Goal: Task Accomplishment & Management: Manage account settings

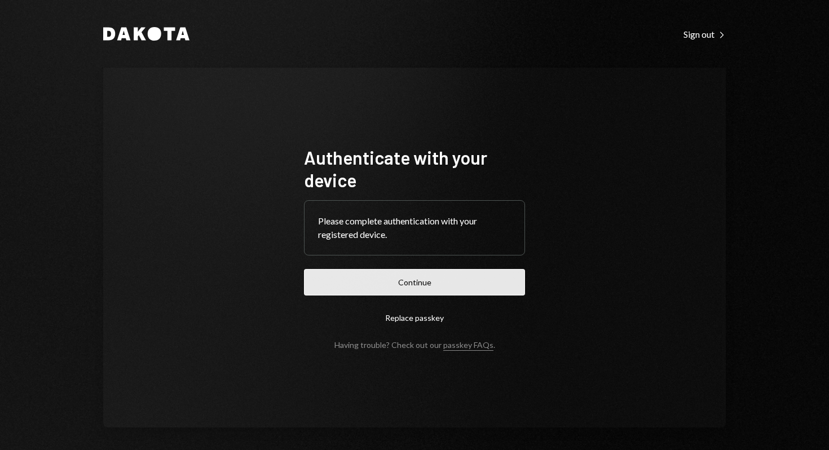
click at [418, 286] on button "Continue" at bounding box center [414, 282] width 221 height 27
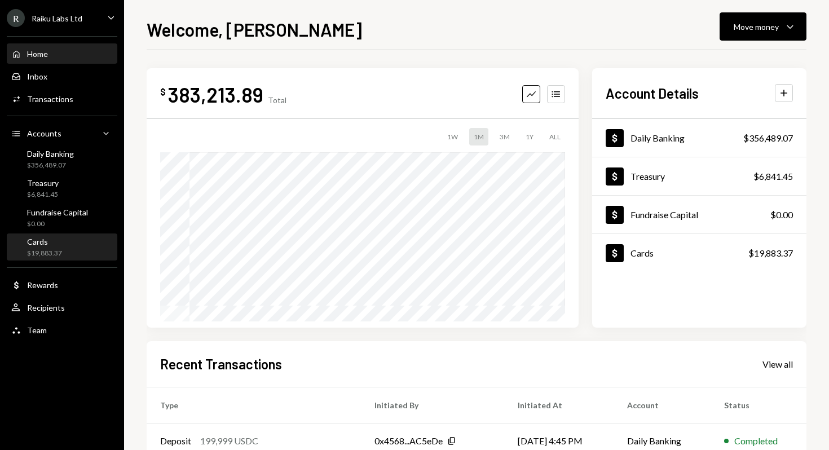
click at [43, 249] on div "$19,883.37" at bounding box center [44, 254] width 35 height 10
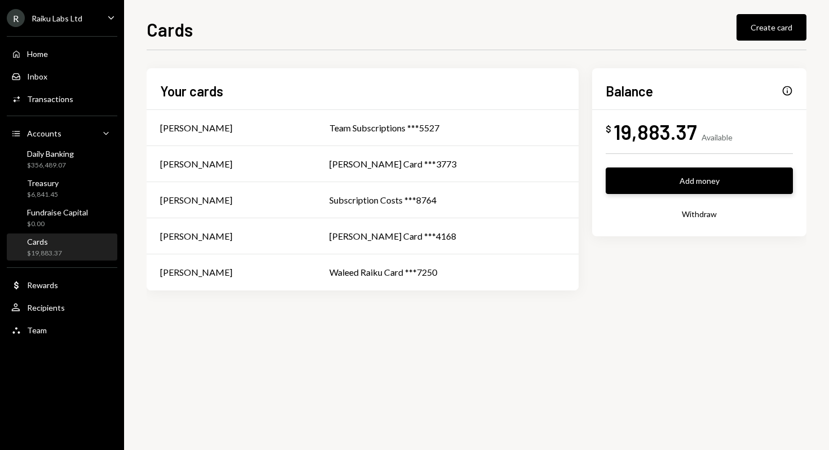
click at [701, 183] on button "Add money" at bounding box center [699, 180] width 187 height 27
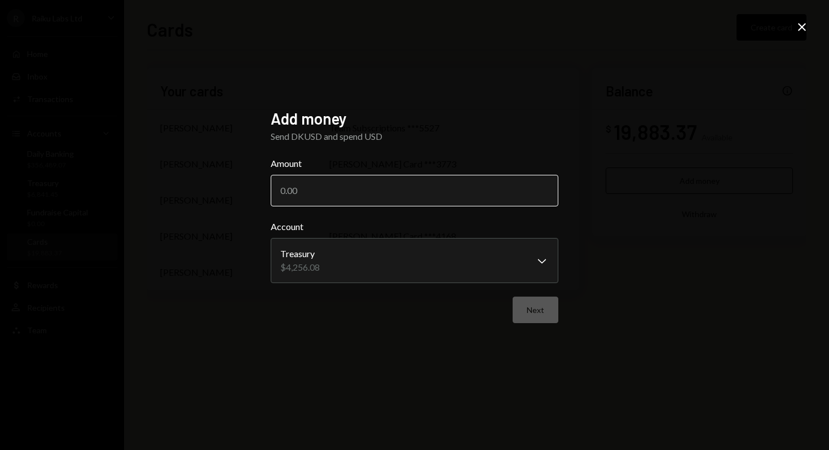
click at [306, 193] on input "Amount" at bounding box center [415, 191] width 288 height 32
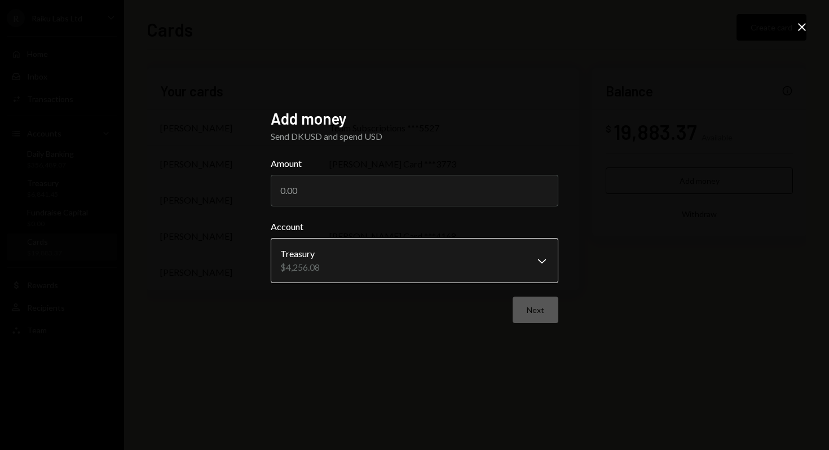
click at [320, 263] on body "**********" at bounding box center [414, 225] width 829 height 450
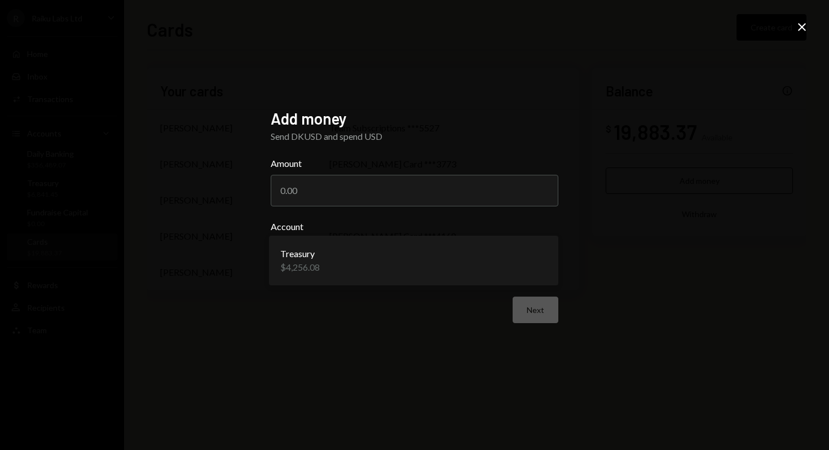
click at [460, 123] on h2 "Add money" at bounding box center [415, 119] width 288 height 22
click at [801, 19] on div "**********" at bounding box center [414, 225] width 829 height 450
click at [800, 27] on icon "Close" at bounding box center [802, 27] width 14 height 14
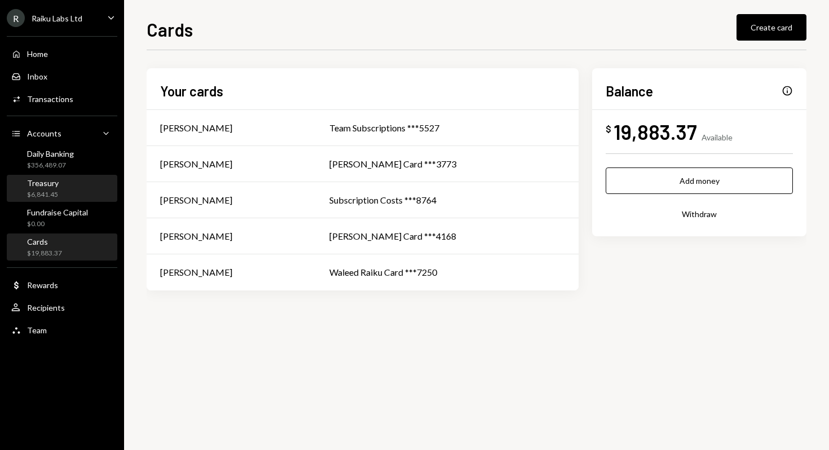
click at [57, 189] on div "Treasury $6,841.45" at bounding box center [43, 188] width 32 height 21
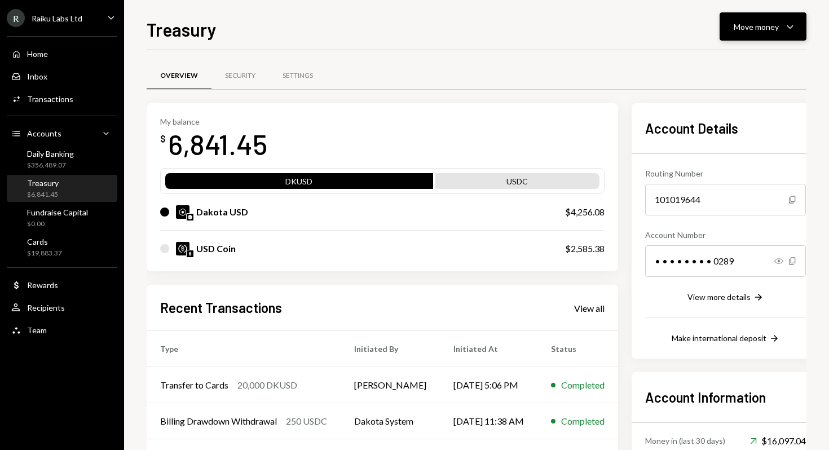
click at [766, 31] on div "Move money" at bounding box center [756, 27] width 45 height 12
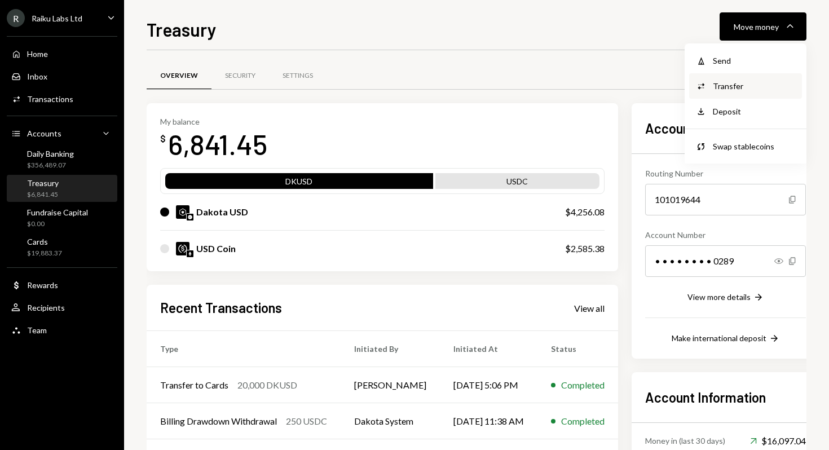
click at [731, 88] on div "Transfer" at bounding box center [754, 86] width 82 height 12
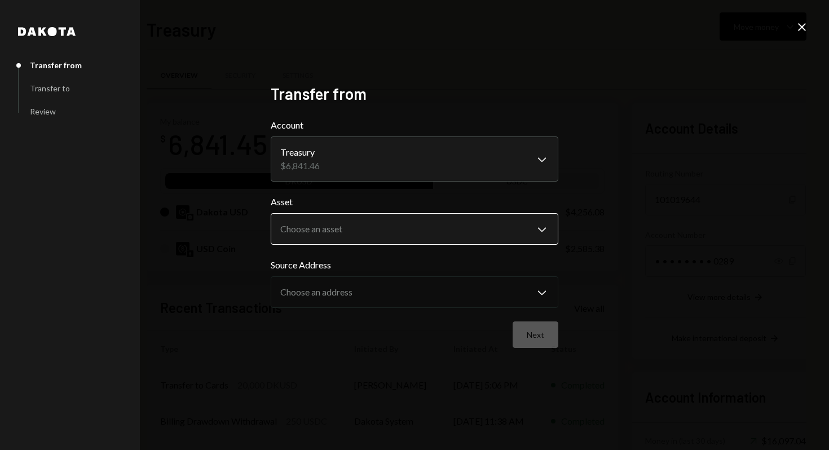
click at [326, 229] on body "R Raiku Labs Ltd Caret Down Home Home Inbox Inbox Activities Transactions Accou…" at bounding box center [414, 225] width 829 height 450
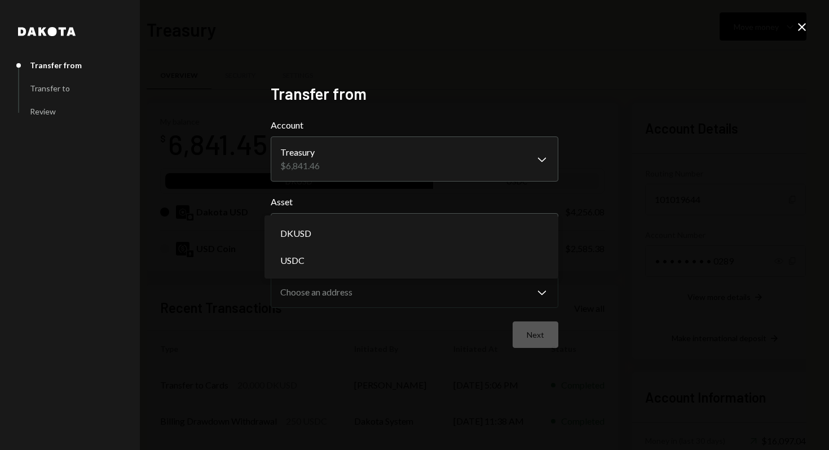
click at [613, 189] on div "**********" at bounding box center [414, 225] width 829 height 450
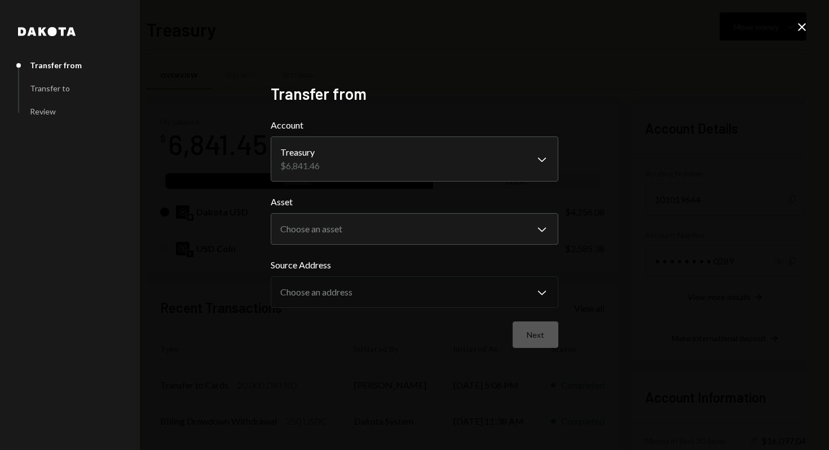
click at [801, 27] on icon at bounding box center [802, 27] width 8 height 8
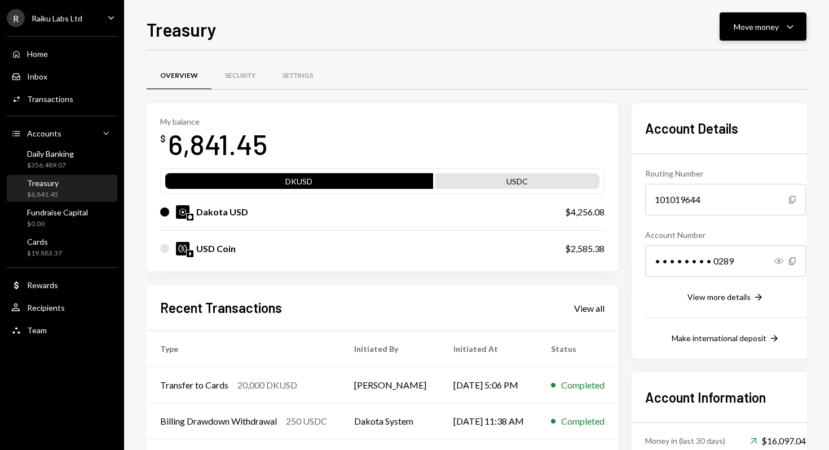
click at [764, 30] on div "Move money" at bounding box center [756, 27] width 45 height 12
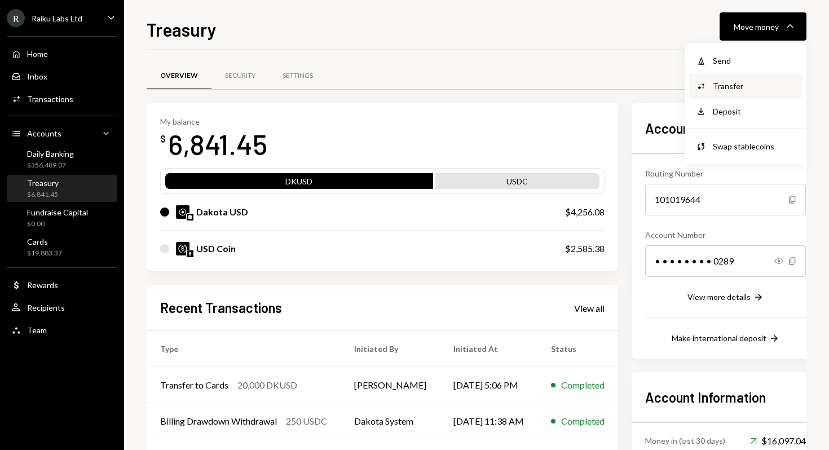
click at [727, 89] on div "Transfer" at bounding box center [754, 86] width 82 height 12
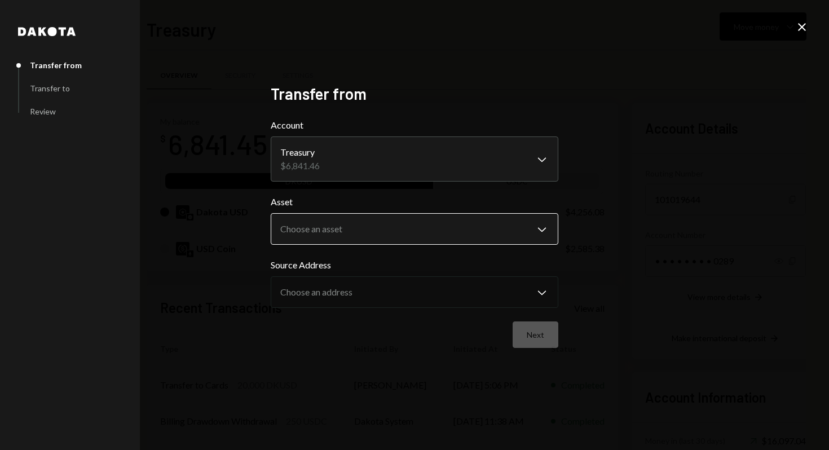
click at [320, 237] on body "R Raiku Labs Ltd Caret Down Home Home Inbox Inbox Activities Transactions Accou…" at bounding box center [414, 225] width 829 height 450
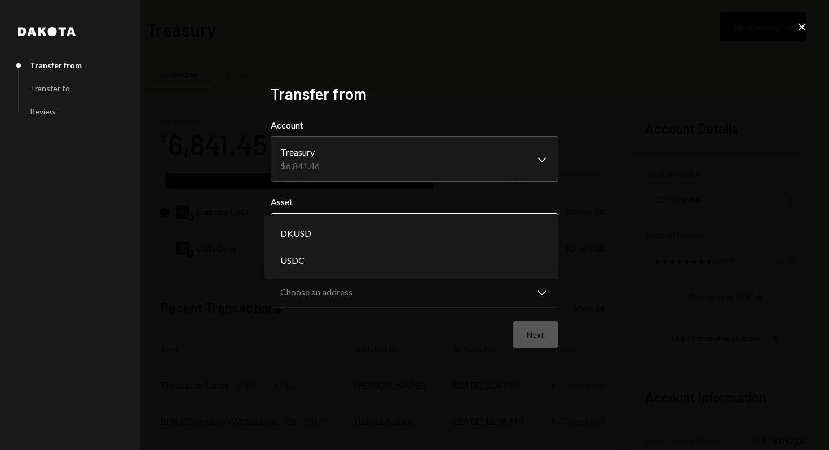
select select "*****"
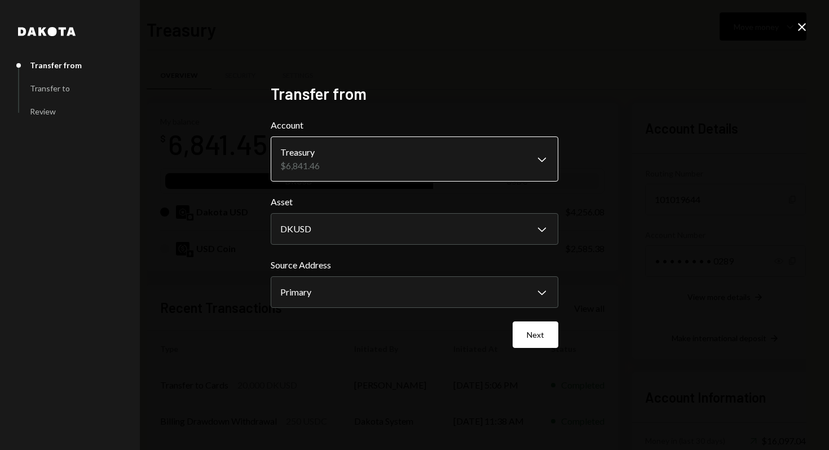
click at [329, 157] on body "R Raiku Labs Ltd Caret Down Home Home Inbox Inbox Activities Transactions Accou…" at bounding box center [414, 225] width 829 height 450
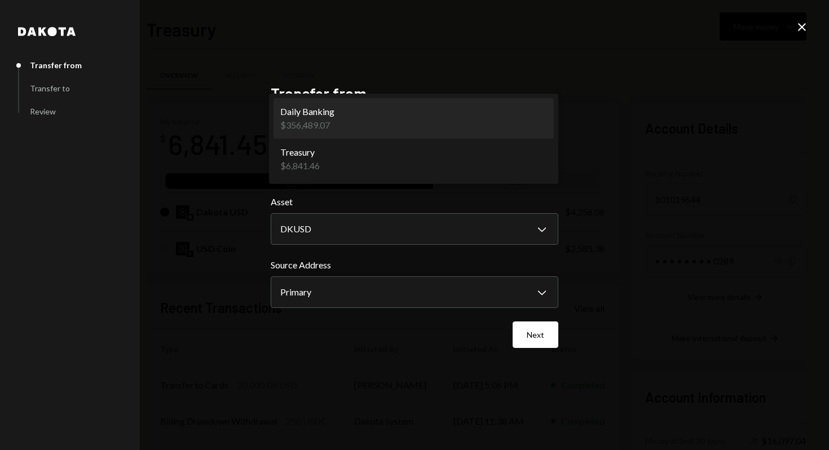
select select "**********"
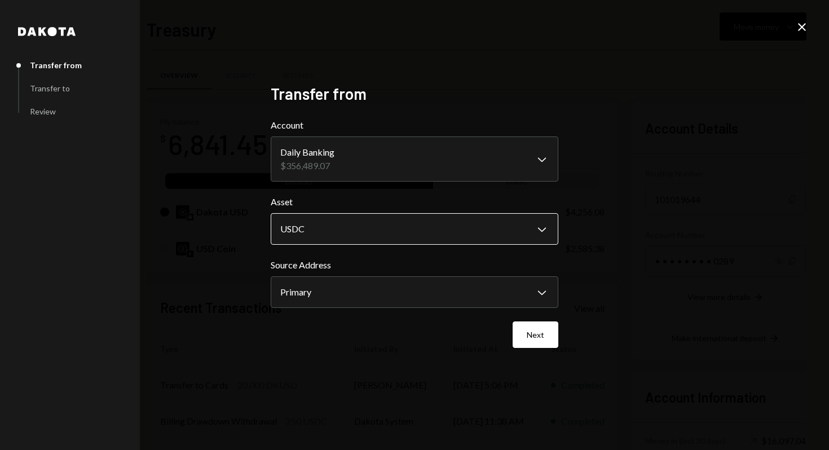
click at [301, 228] on body "R Raiku Labs Ltd Caret Down Home Home Inbox Inbox Activities Transactions Accou…" at bounding box center [414, 225] width 829 height 450
click at [311, 290] on body "R Raiku Labs Ltd Caret Down Home Home Inbox Inbox Activities Transactions Accou…" at bounding box center [414, 225] width 829 height 450
click at [337, 353] on div "**********" at bounding box center [415, 225] width 288 height 282
click at [544, 340] on button "Next" at bounding box center [536, 334] width 46 height 27
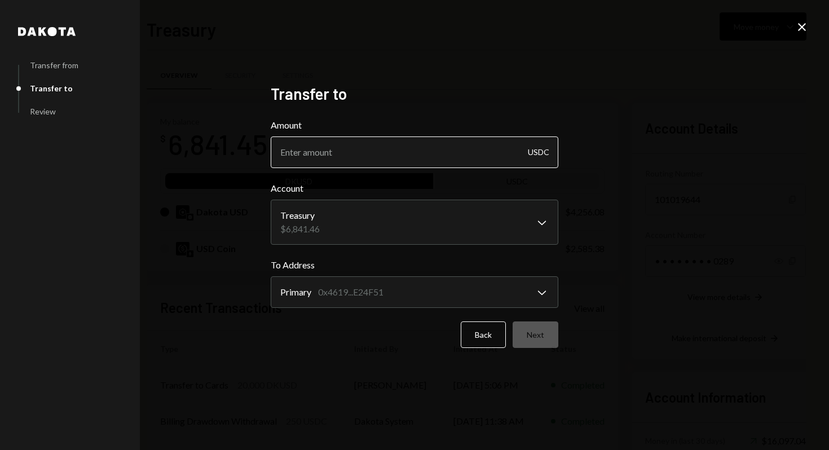
click at [326, 154] on input "Amount" at bounding box center [415, 152] width 288 height 32
click at [542, 152] on div "USDC" at bounding box center [538, 152] width 21 height 32
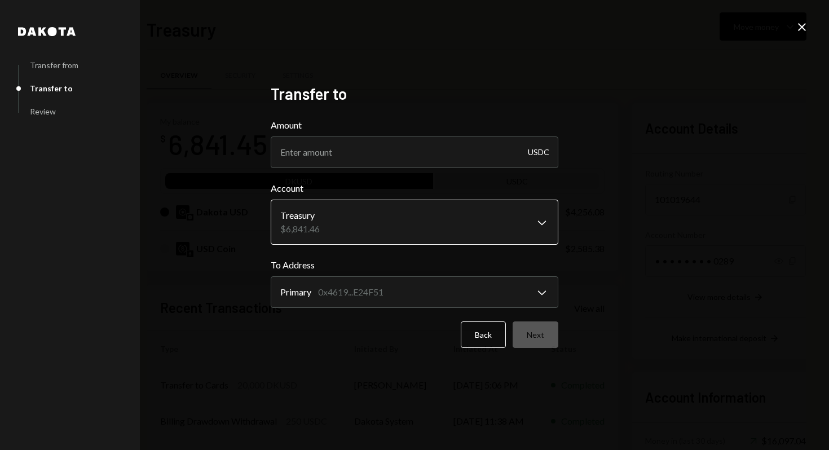
click at [409, 226] on body "R Raiku Labs Ltd Caret Down Home Home Inbox Inbox Activities Transactions Accou…" at bounding box center [414, 225] width 829 height 450
click at [388, 294] on body "R Raiku Labs Ltd Caret Down Home Home Inbox Inbox Activities Transactions Accou…" at bounding box center [414, 225] width 829 height 450
click at [333, 239] on body "R Raiku Labs Ltd Caret Down Home Home Inbox Inbox Activities Transactions Accou…" at bounding box center [414, 225] width 829 height 450
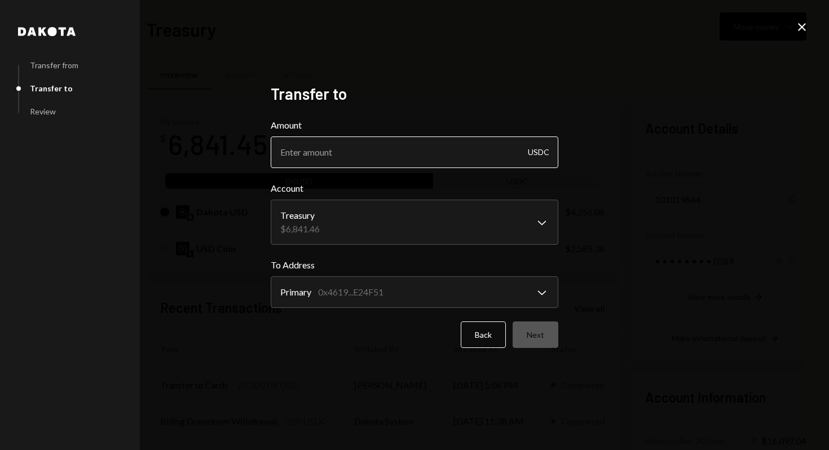
click at [318, 156] on input "Amount" at bounding box center [415, 152] width 288 height 32
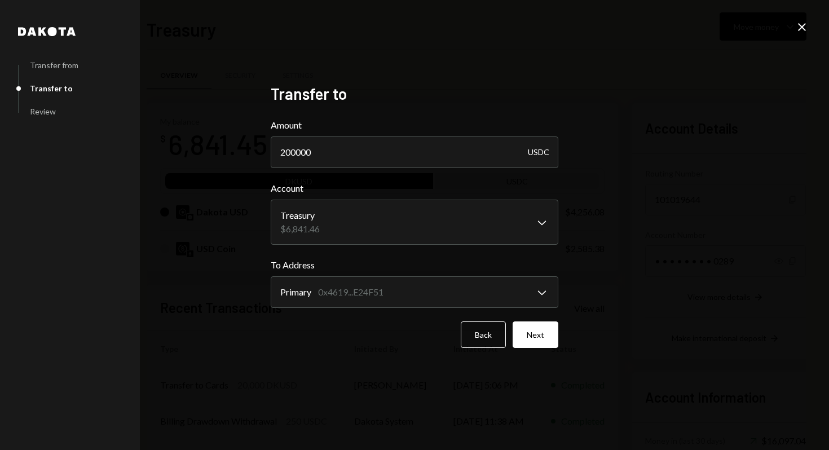
type input "200000"
click at [580, 200] on div "**********" at bounding box center [414, 225] width 829 height 450
click at [542, 337] on button "Next" at bounding box center [536, 334] width 46 height 27
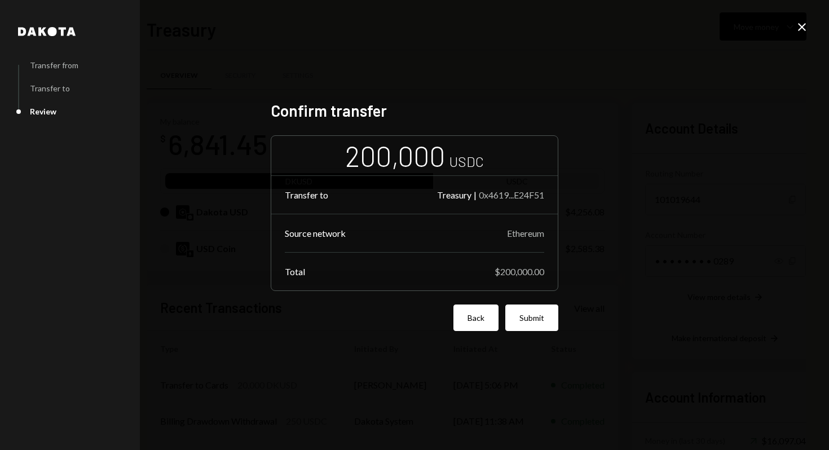
click at [480, 317] on button "Back" at bounding box center [475, 317] width 45 height 27
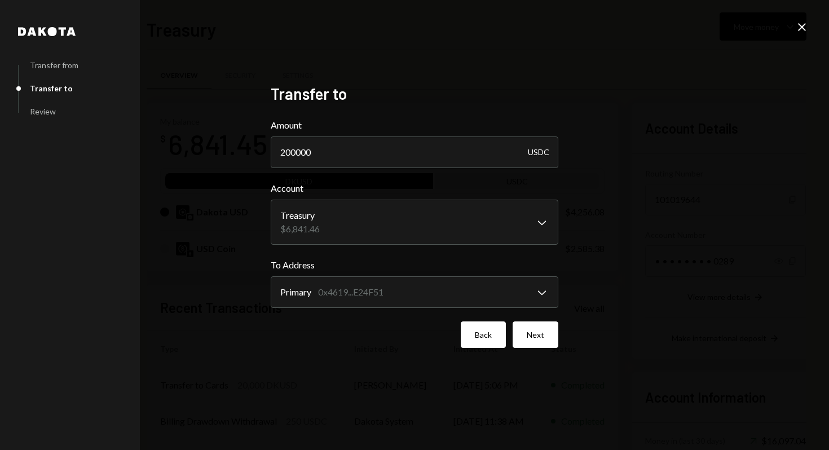
click at [465, 341] on button "Back" at bounding box center [483, 334] width 45 height 27
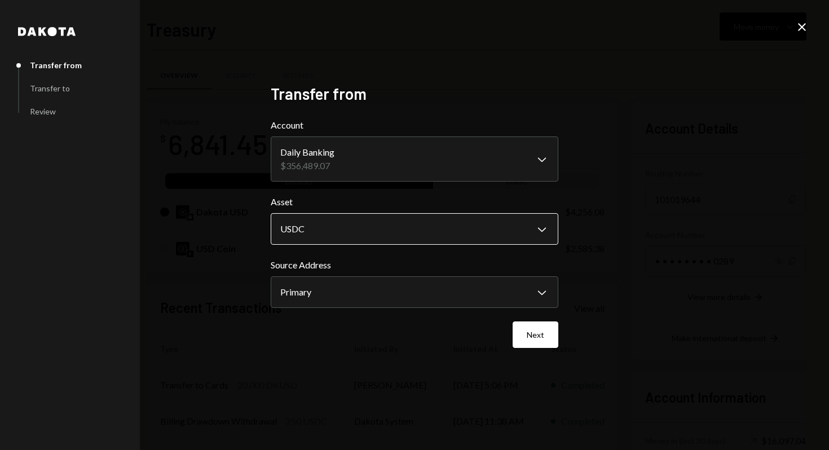
click at [370, 235] on body "R Raiku Labs Ltd Caret Down Home Home Inbox Inbox Activities Transactions Accou…" at bounding box center [414, 225] width 829 height 450
click at [473, 292] on body "R Raiku Labs Ltd Caret Down Home Home Inbox Inbox Activities Transactions Accou…" at bounding box center [414, 225] width 829 height 450
click at [546, 341] on button "Next" at bounding box center [536, 334] width 46 height 27
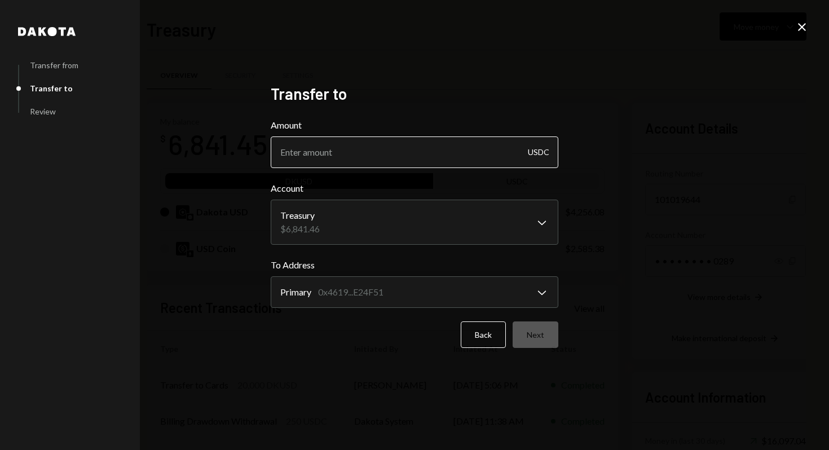
click at [379, 156] on input "Amount" at bounding box center [415, 152] width 288 height 32
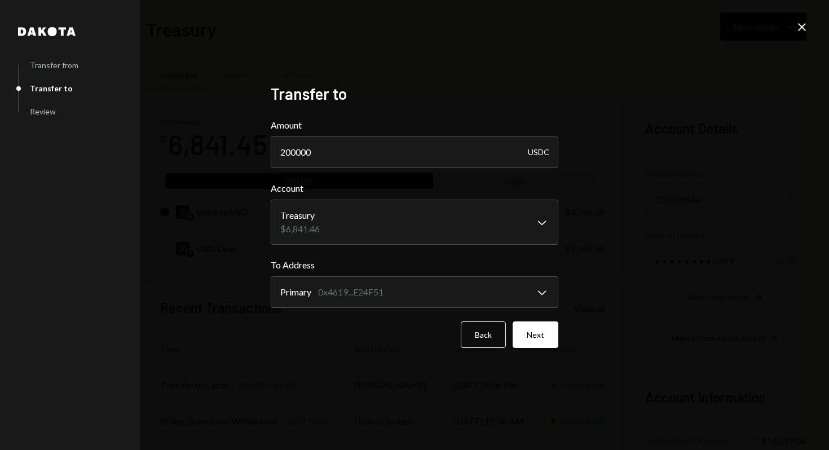
click at [537, 149] on div "USDC" at bounding box center [538, 152] width 21 height 32
click at [337, 224] on body "R Raiku Labs Ltd Caret Down Home Home Inbox Inbox Activities Transactions Accou…" at bounding box center [414, 225] width 829 height 450
click at [317, 381] on div "**********" at bounding box center [414, 225] width 829 height 450
click at [316, 294] on body "R Raiku Labs Ltd Caret Down Home Home Inbox Inbox Activities Transactions Accou…" at bounding box center [414, 225] width 829 height 450
click at [285, 156] on input "200000" at bounding box center [415, 152] width 288 height 32
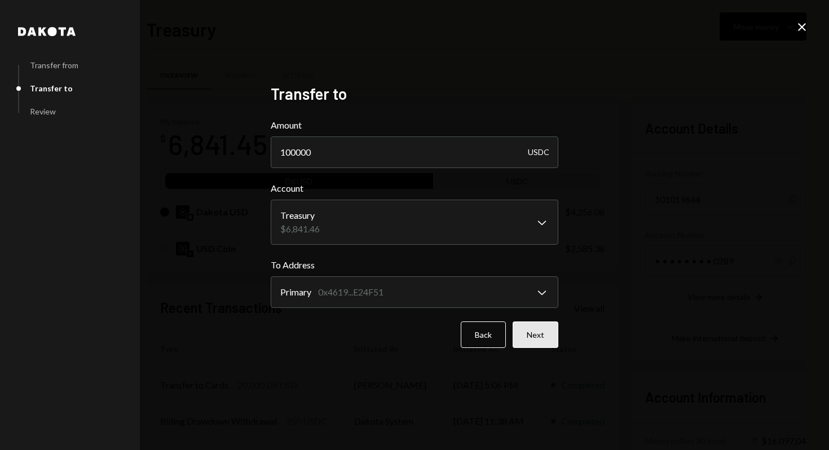
type input "100000"
click at [531, 337] on button "Next" at bounding box center [536, 334] width 46 height 27
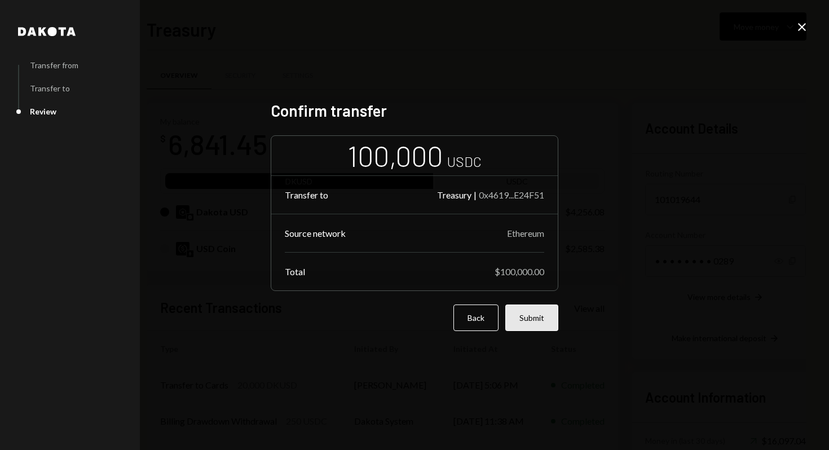
click at [540, 322] on button "Submit" at bounding box center [531, 317] width 53 height 27
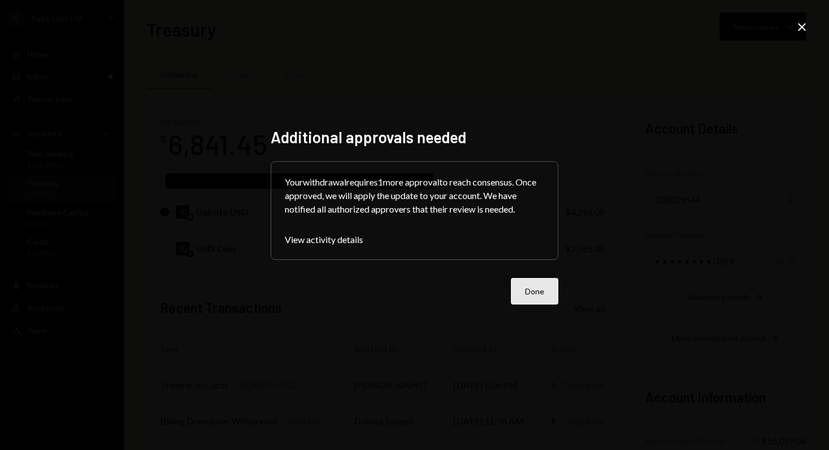
click at [532, 294] on button "Done" at bounding box center [534, 291] width 47 height 27
